Goal: Transaction & Acquisition: Purchase product/service

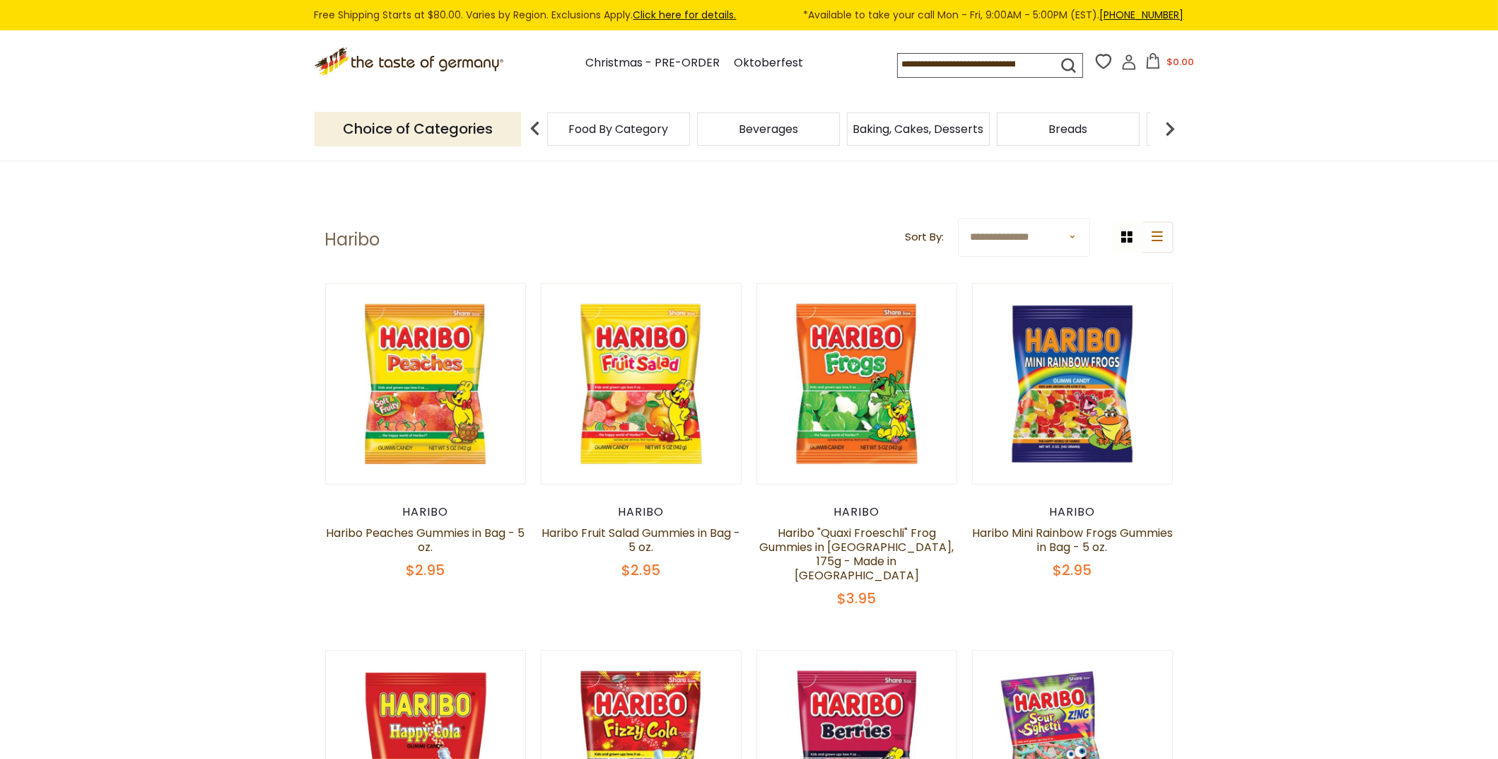
click at [671, 20] on link "Click here for details." at bounding box center [684, 15] width 103 height 14
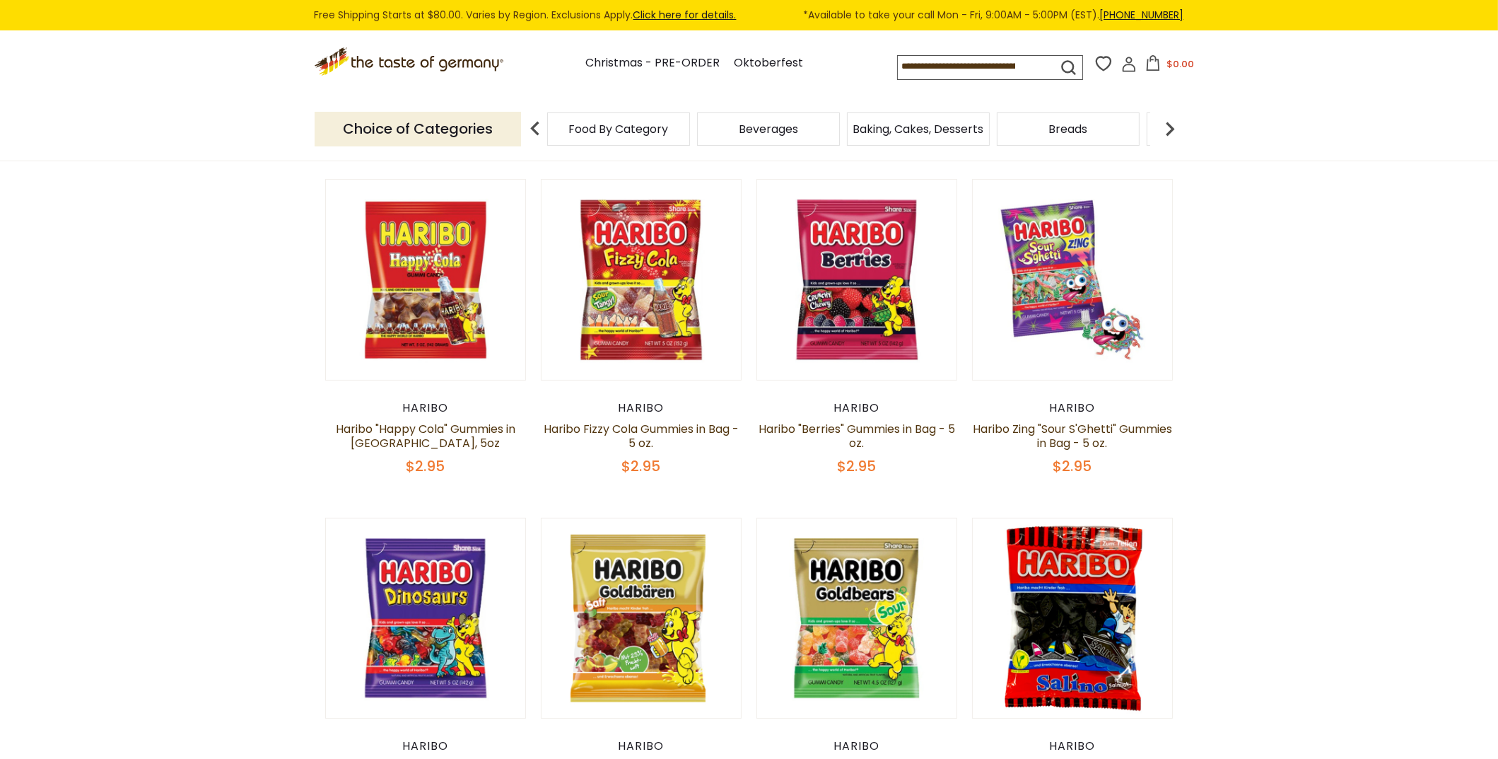
scroll to position [706, 0]
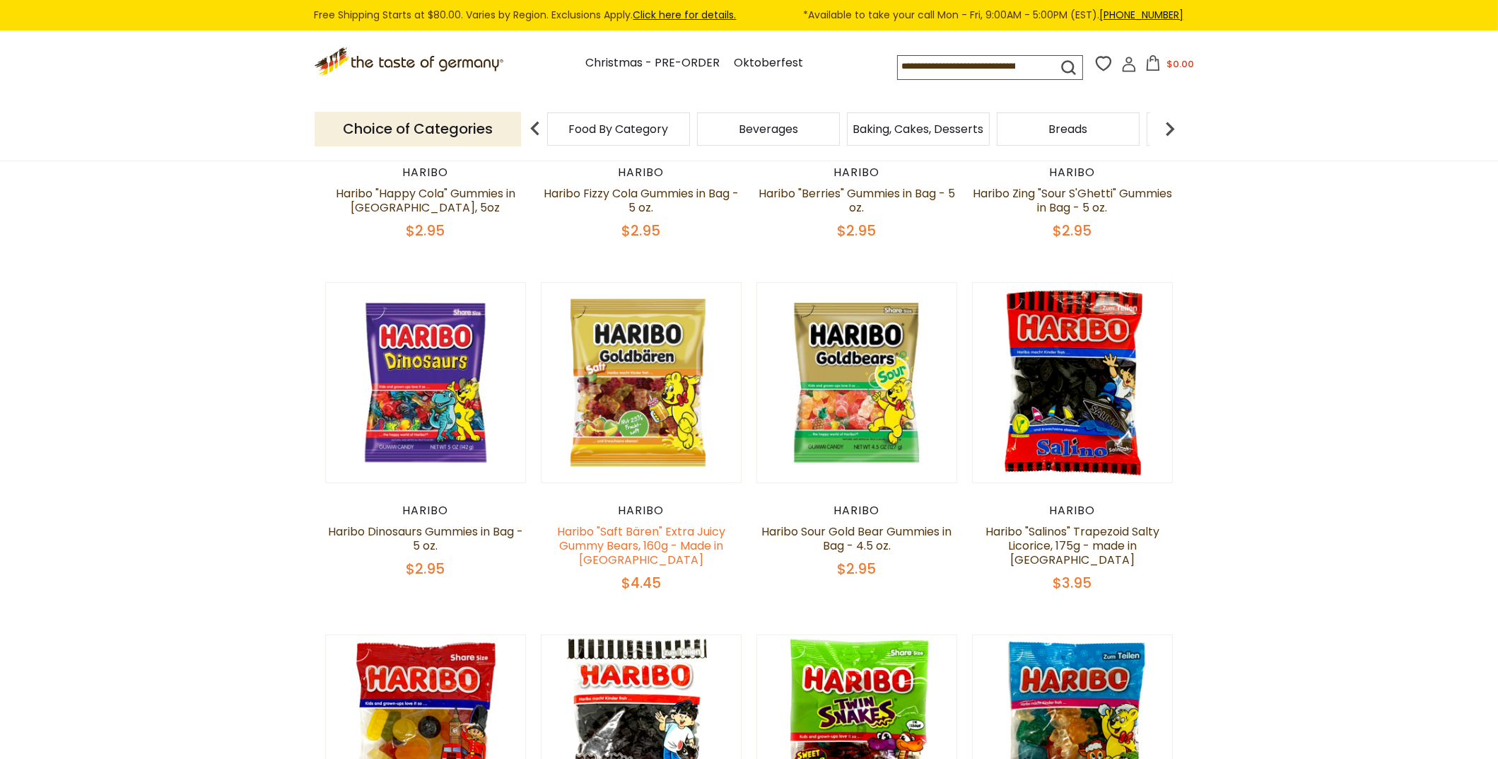
click at [639, 523] on link "Haribo "Saft Bären" Extra Juicy Gummy Bears, 160g - Made in [GEOGRAPHIC_DATA]" at bounding box center [641, 545] width 168 height 45
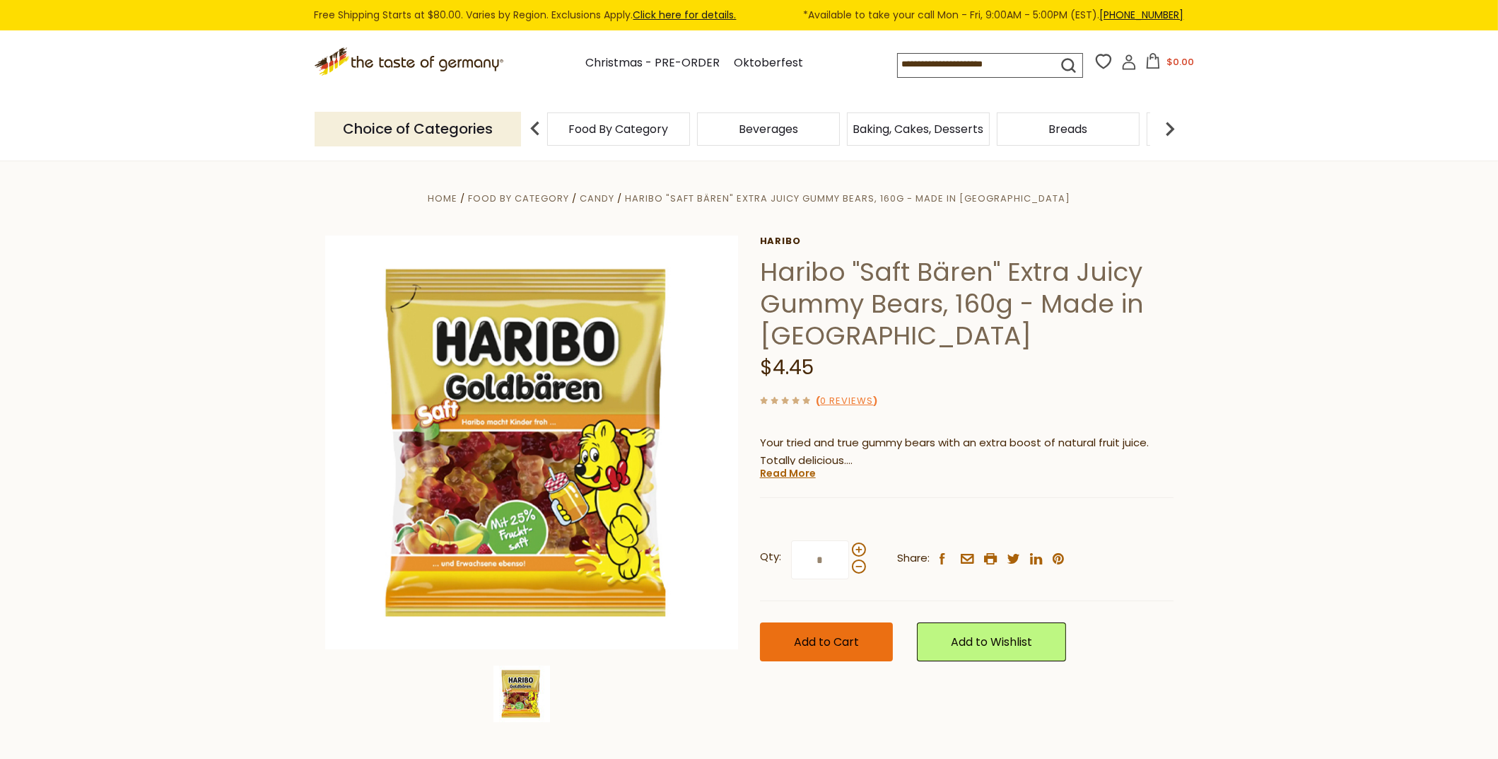
click at [804, 638] on span "Add to Cart" at bounding box center [826, 641] width 65 height 16
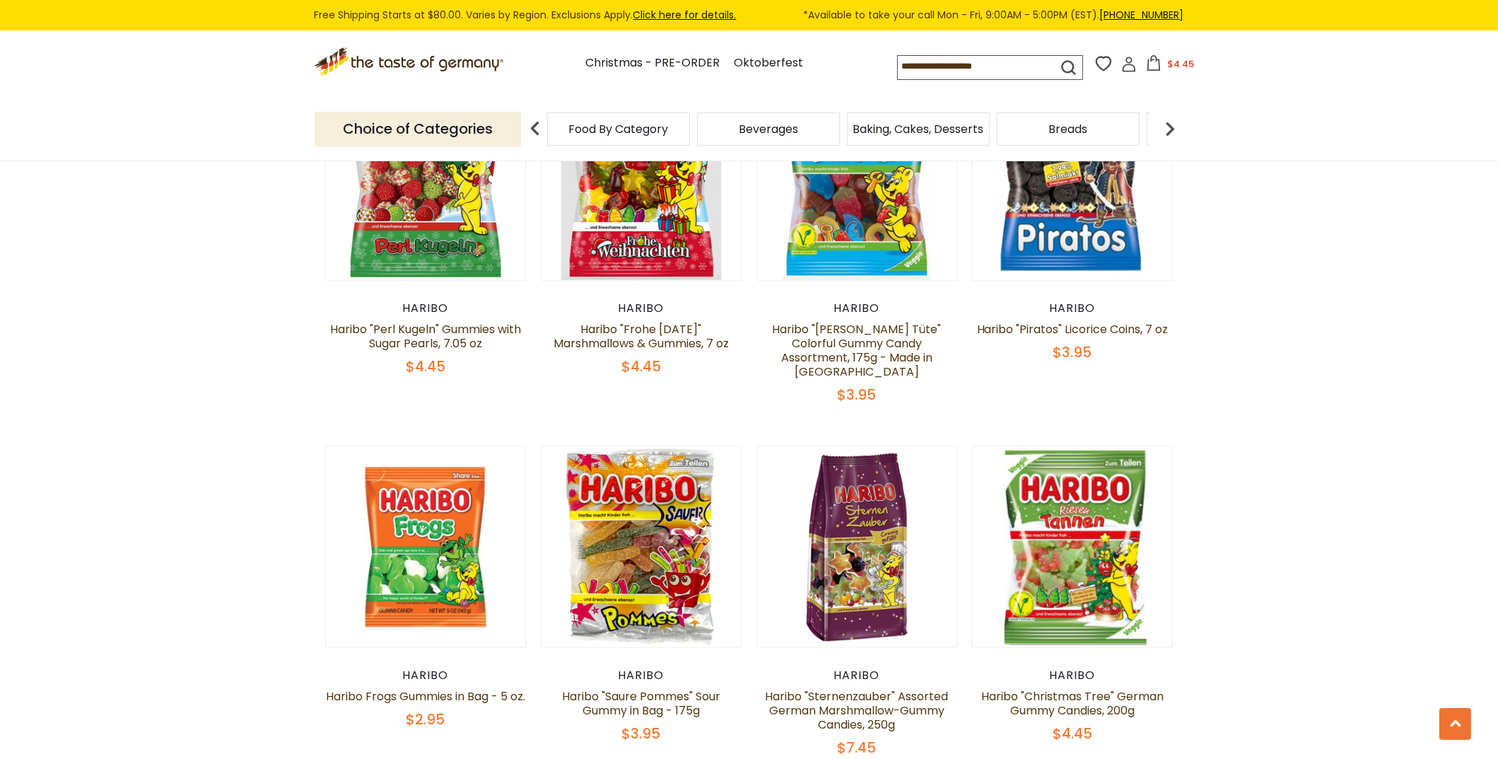
scroll to position [2354, 0]
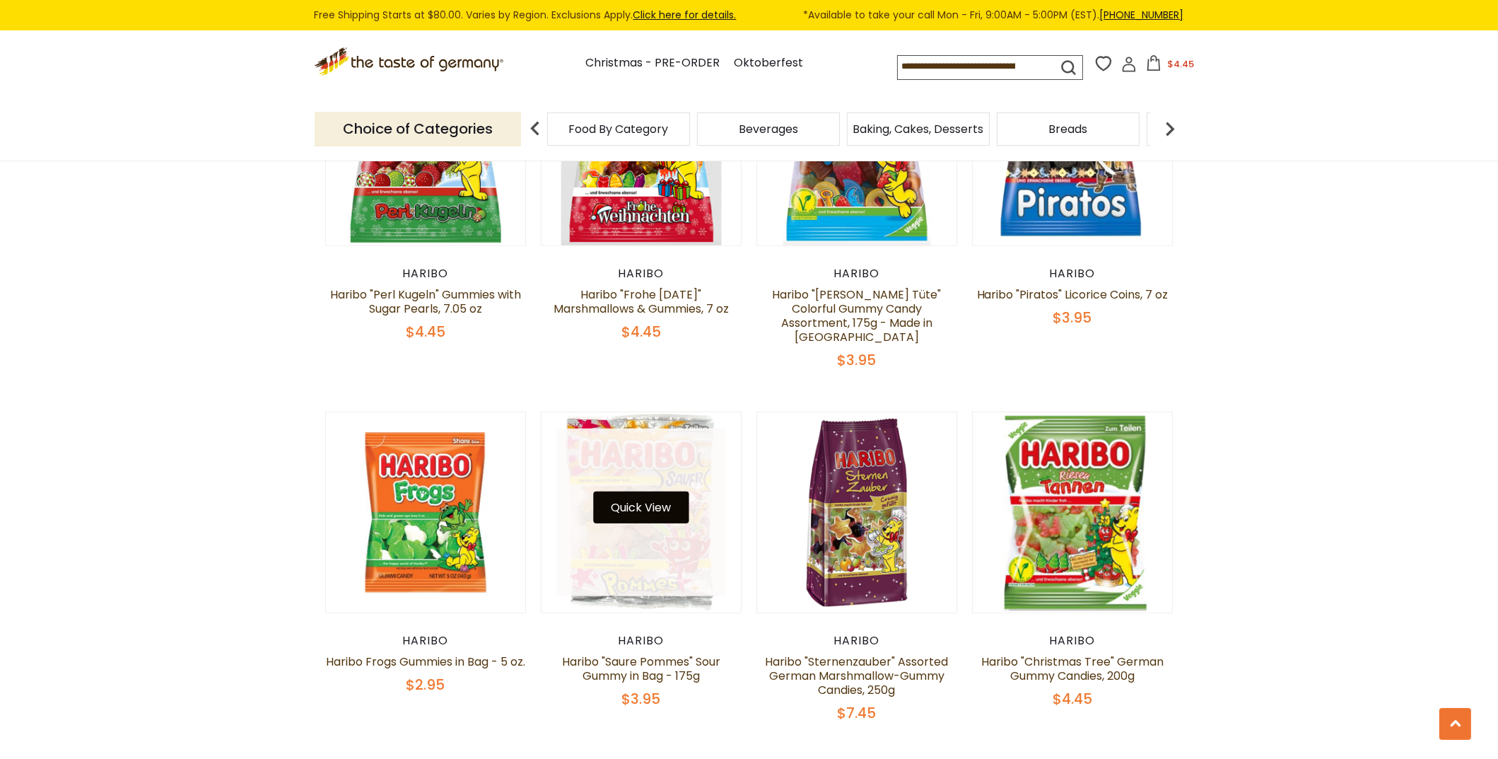
click at [655, 491] on button "Quick View" at bounding box center [640, 507] width 95 height 32
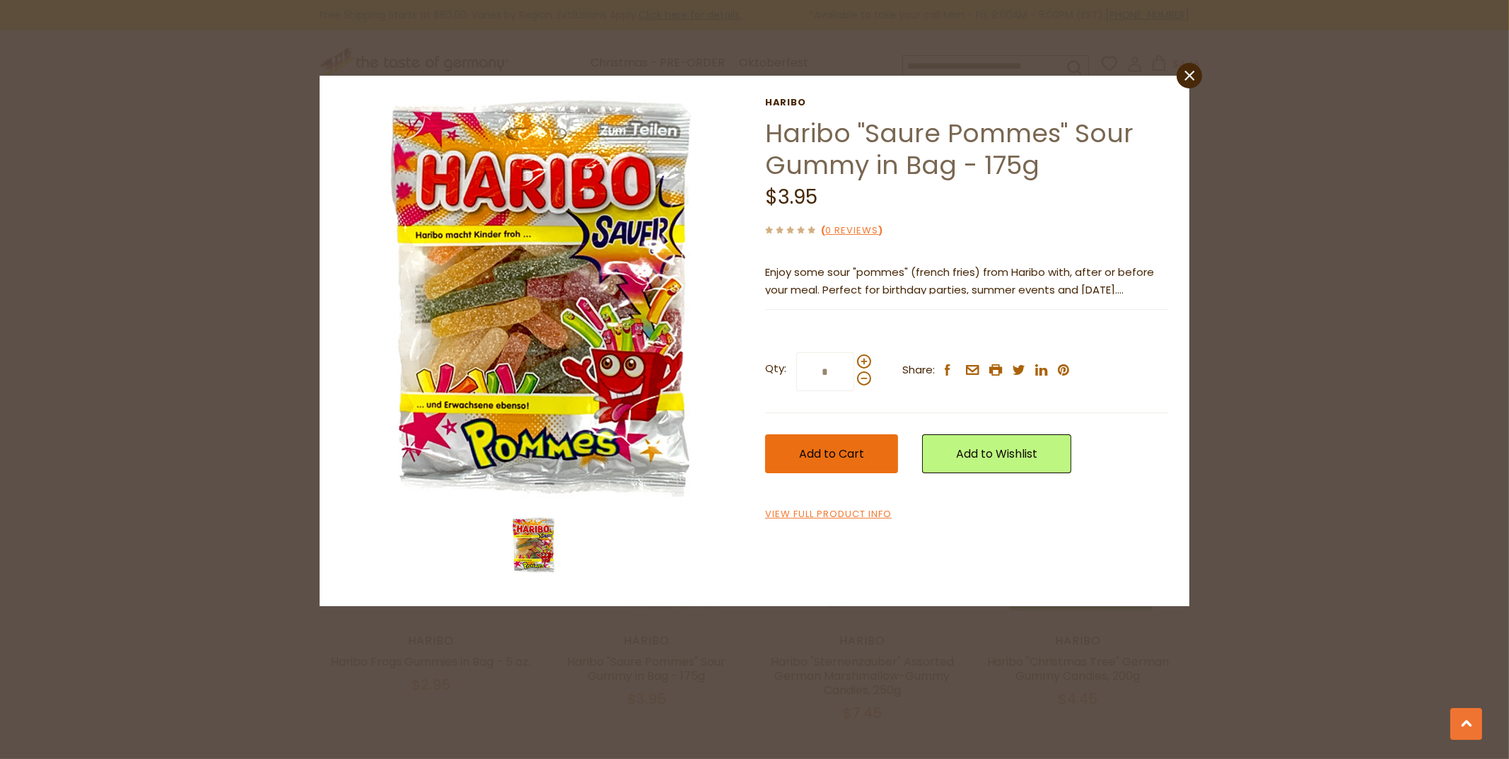
click at [820, 450] on span "Add to Cart" at bounding box center [831, 453] width 65 height 16
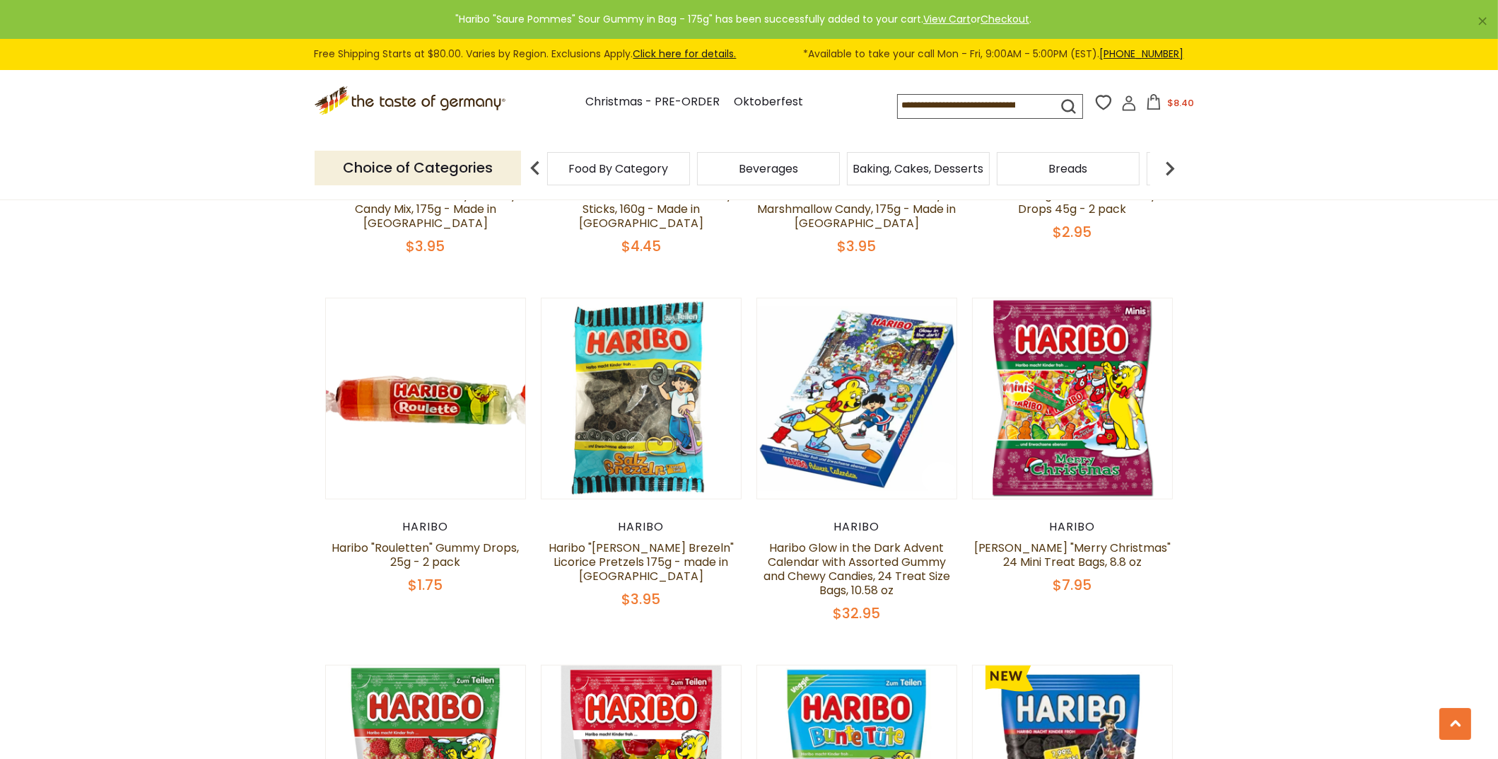
scroll to position [703, 0]
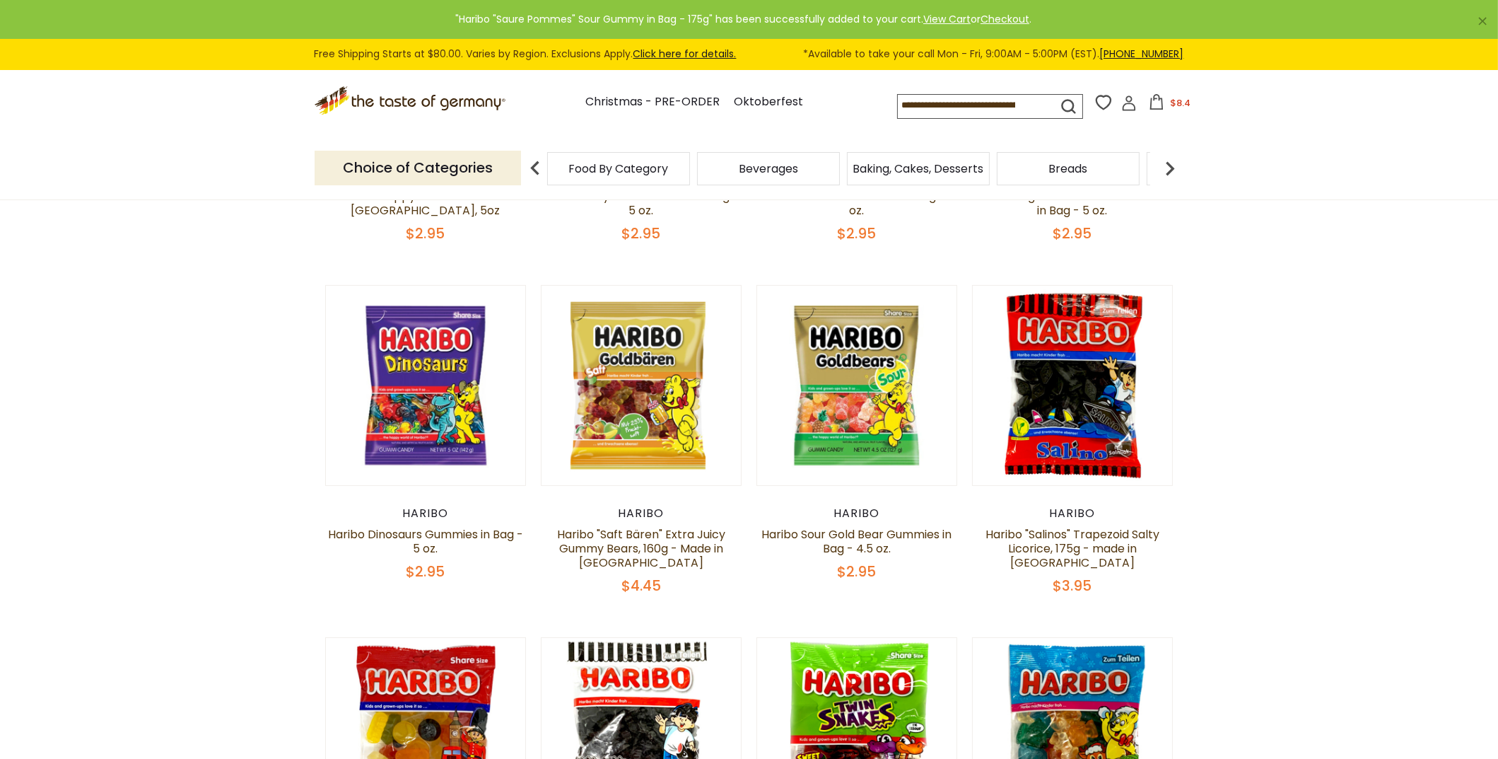
click at [1179, 104] on span "$8.4" at bounding box center [1180, 102] width 21 height 13
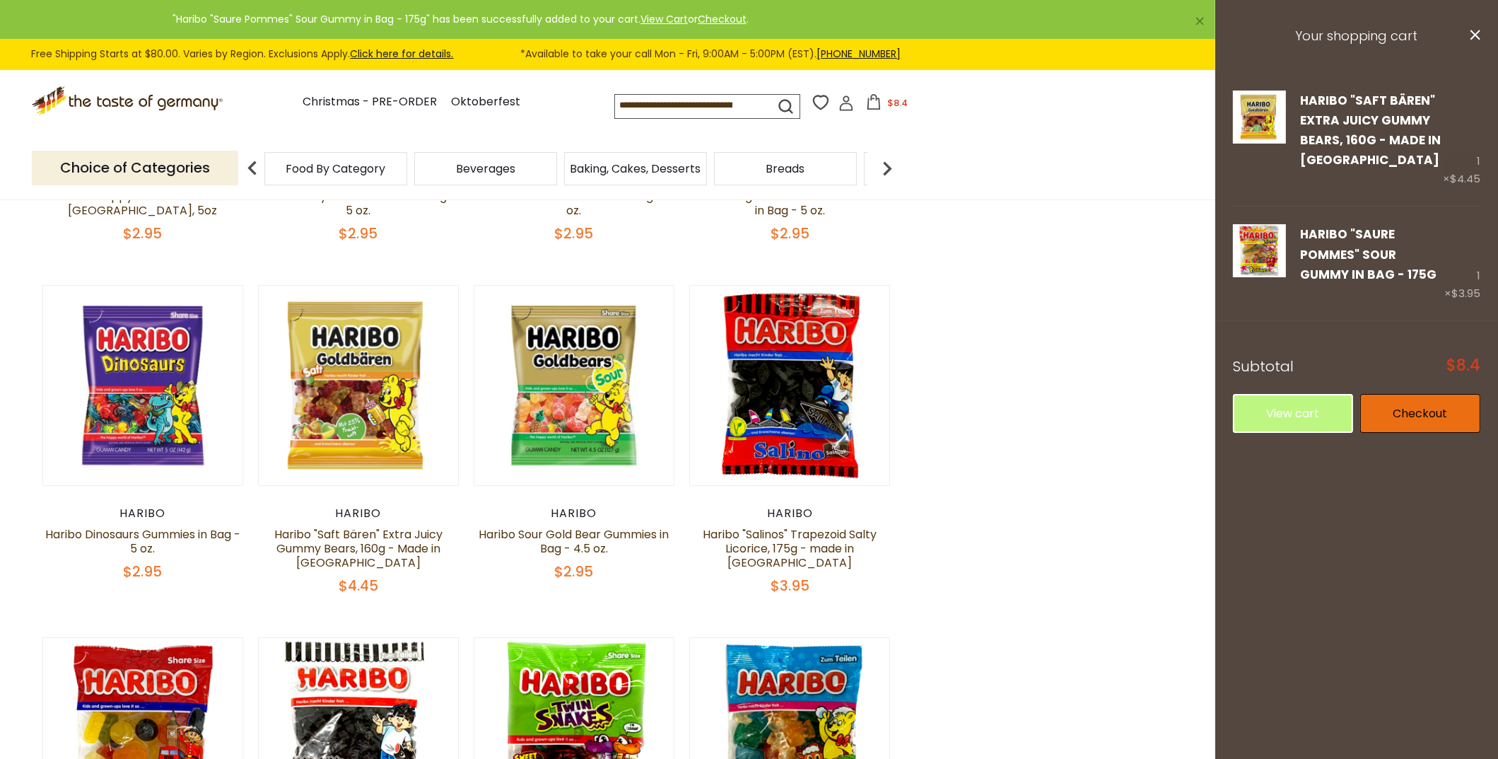
click at [1394, 404] on link "Checkout" at bounding box center [1420, 413] width 120 height 39
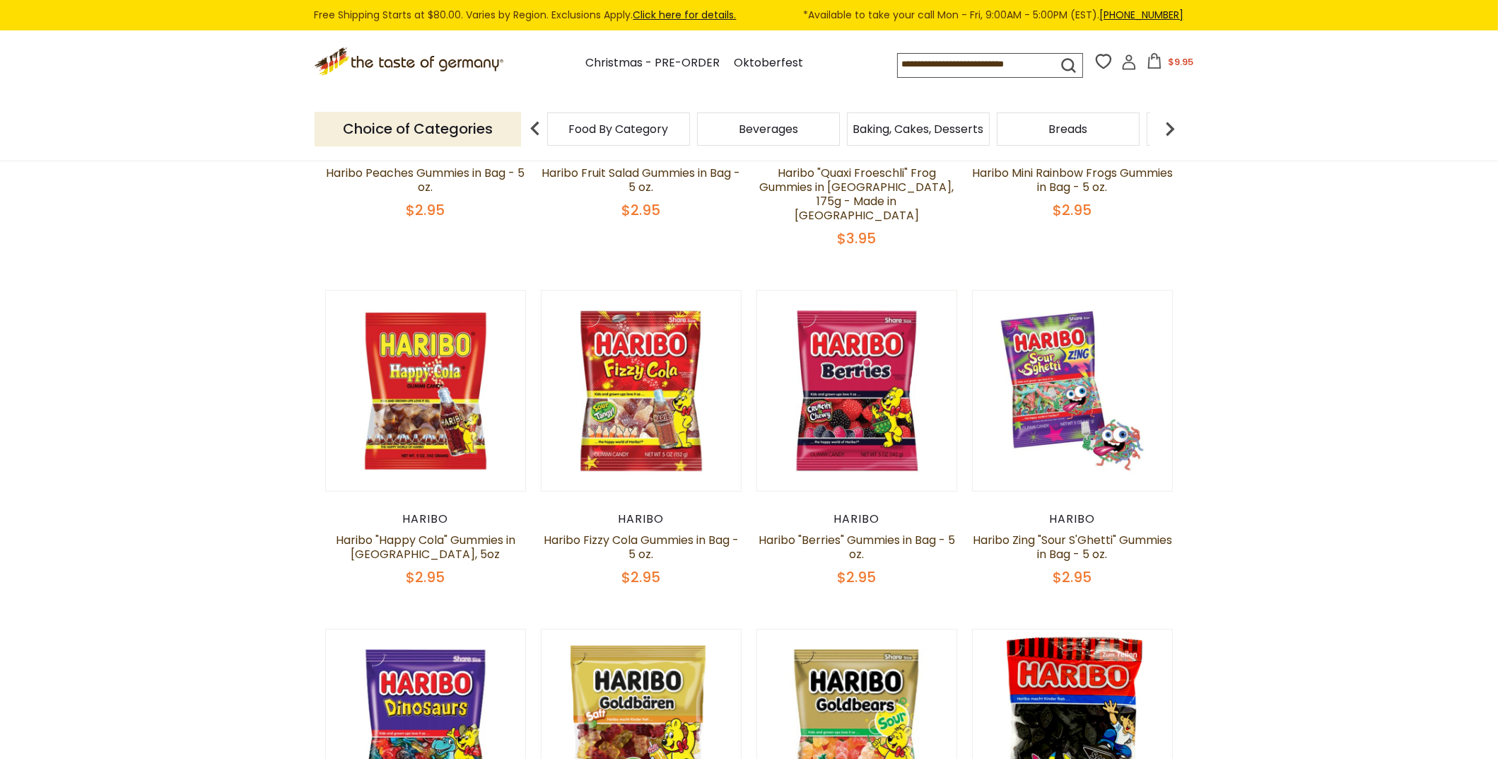
scroll to position [468, 0]
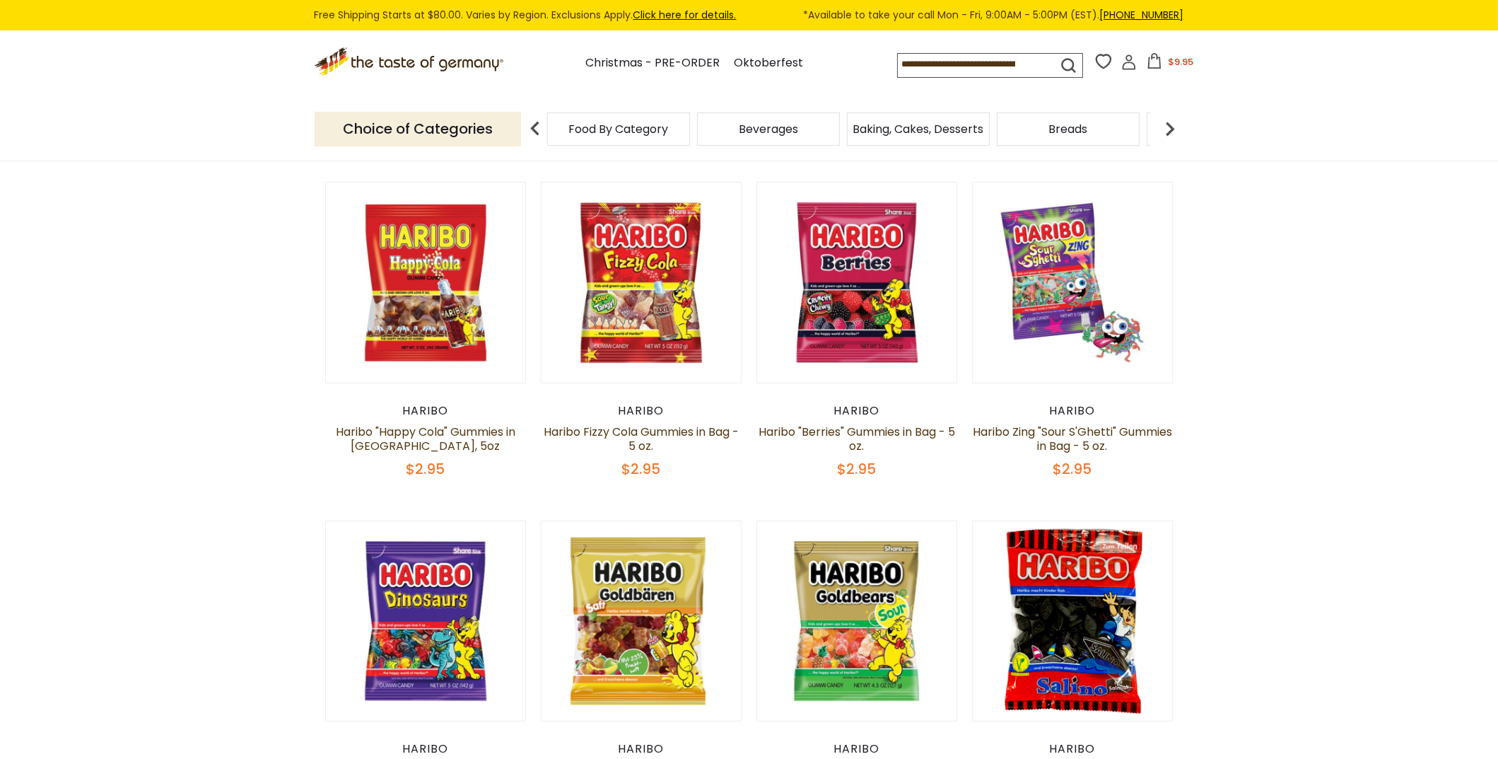
click at [1163, 64] on button "$9.95" at bounding box center [1170, 63] width 60 height 21
